Goal: Transaction & Acquisition: Purchase product/service

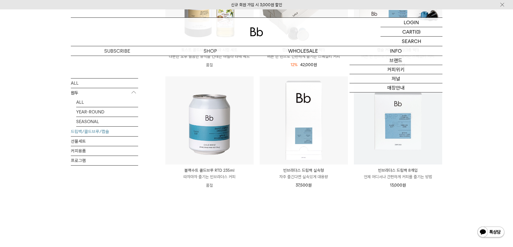
scroll to position [268, 0]
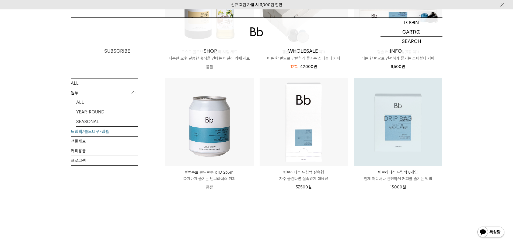
click at [405, 159] on img at bounding box center [398, 122] width 88 height 88
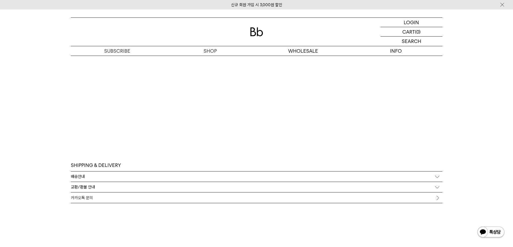
scroll to position [1158, 0]
drag, startPoint x: 511, startPoint y: 204, endPoint x: 513, endPoint y: 196, distance: 8.0
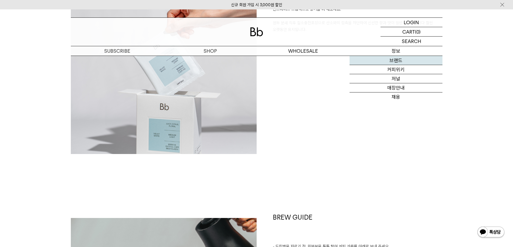
scroll to position [429, 0]
